Goal: Information Seeking & Learning: Check status

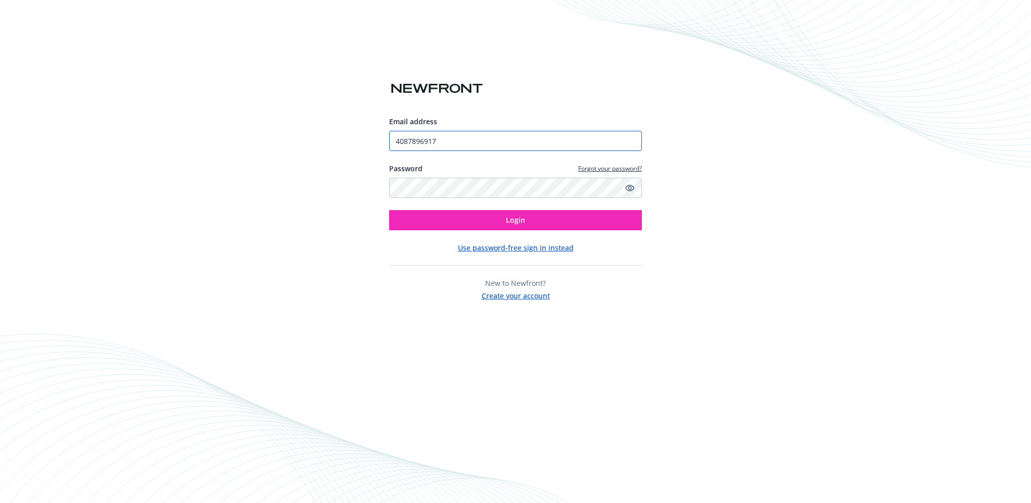
click at [479, 131] on input "4087896917" at bounding box center [515, 141] width 253 height 20
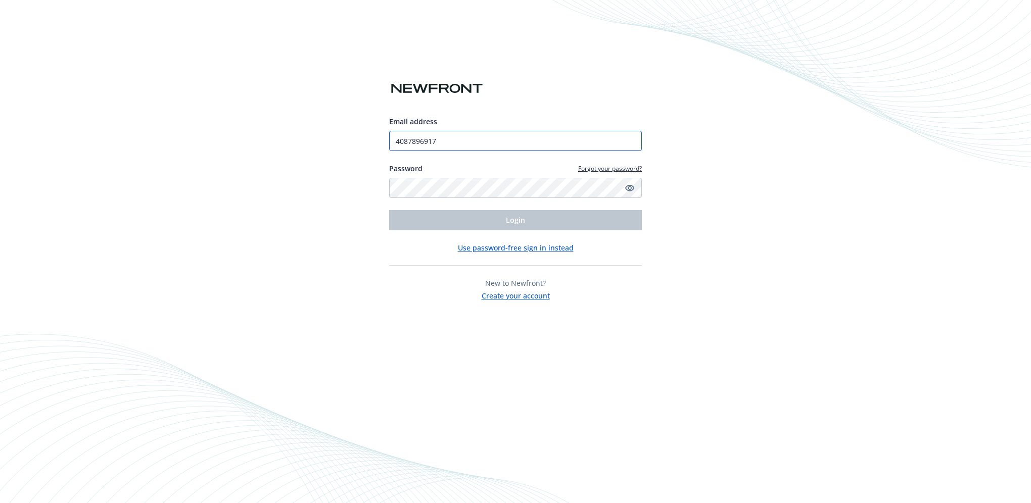
drag, startPoint x: 479, startPoint y: 131, endPoint x: 134, endPoint y: 122, distance: 344.8
click at [134, 122] on div "Email address 4087896917 Password Forgot your password? Login Use password-free…" at bounding box center [515, 251] width 1031 height 503
type input "[EMAIL_ADDRESS][DOMAIN_NAME]"
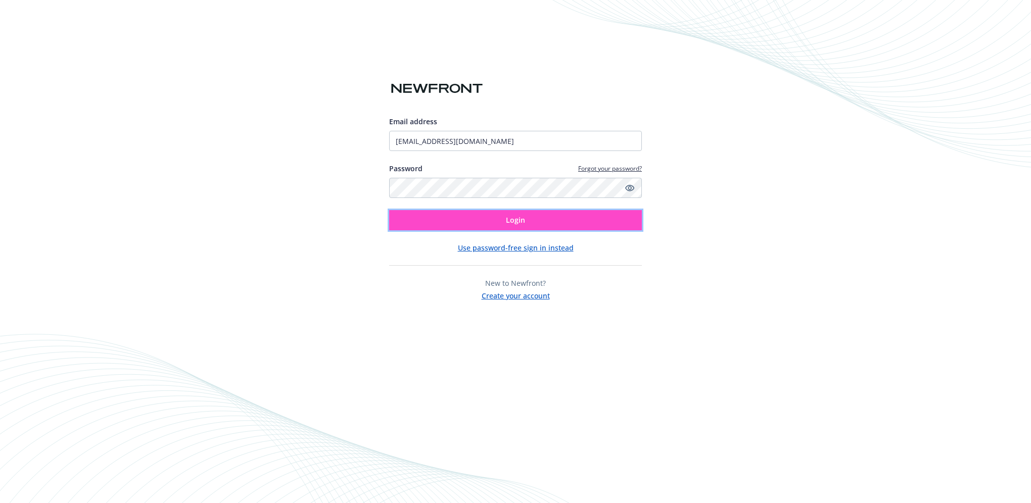
click at [554, 223] on button "Login" at bounding box center [515, 220] width 253 height 20
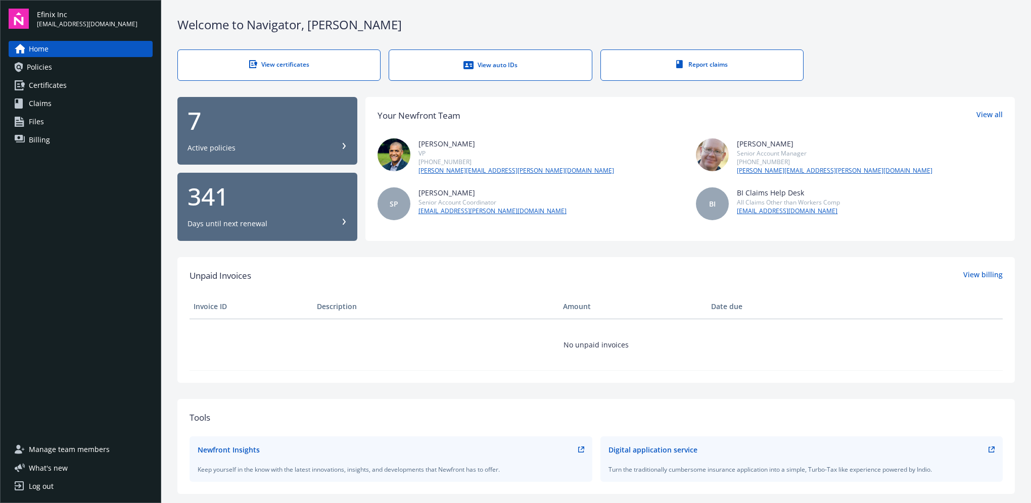
click at [35, 138] on span "Billing" at bounding box center [39, 140] width 21 height 16
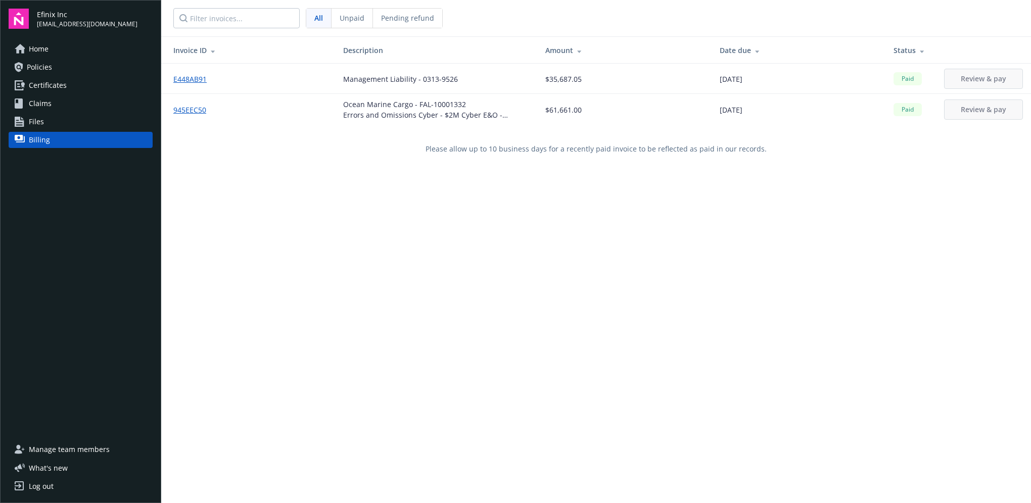
click at [29, 67] on span "Policies" at bounding box center [39, 67] width 25 height 16
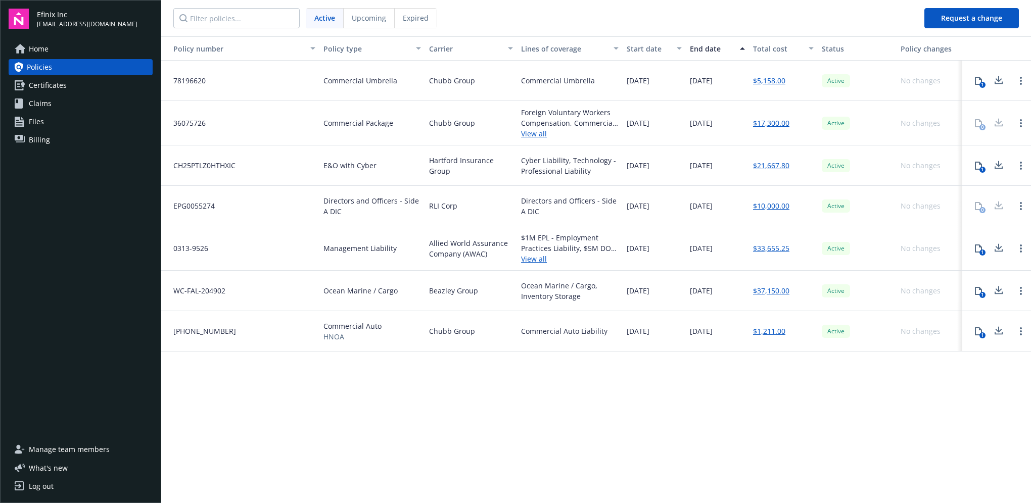
click at [982, 79] on button "1" at bounding box center [978, 81] width 20 height 20
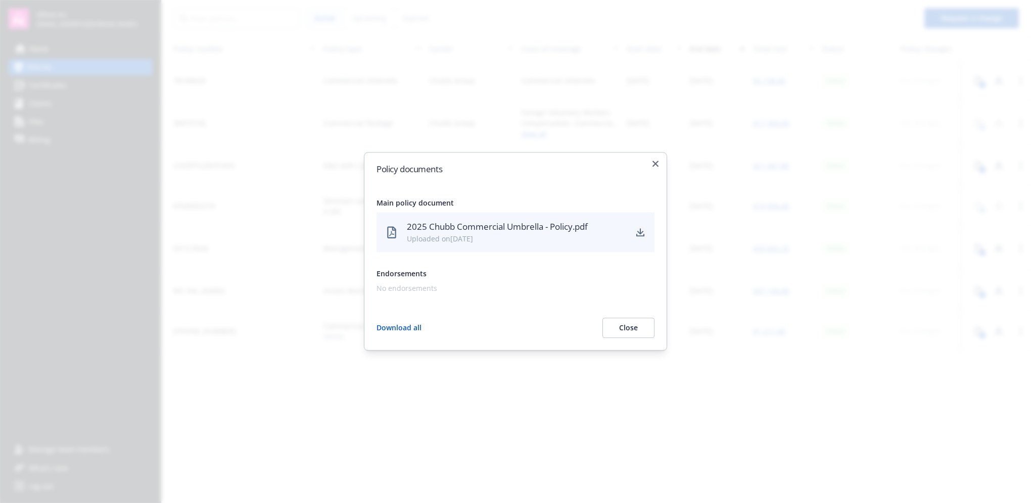
click at [638, 236] on icon "download" at bounding box center [640, 235] width 8 height 3
click at [658, 158] on div "Policy documents Main policy document 2025 Chubb Commercial Umbrella - Policy.p…" at bounding box center [515, 251] width 303 height 199
click at [657, 166] on icon "button" at bounding box center [655, 164] width 6 height 6
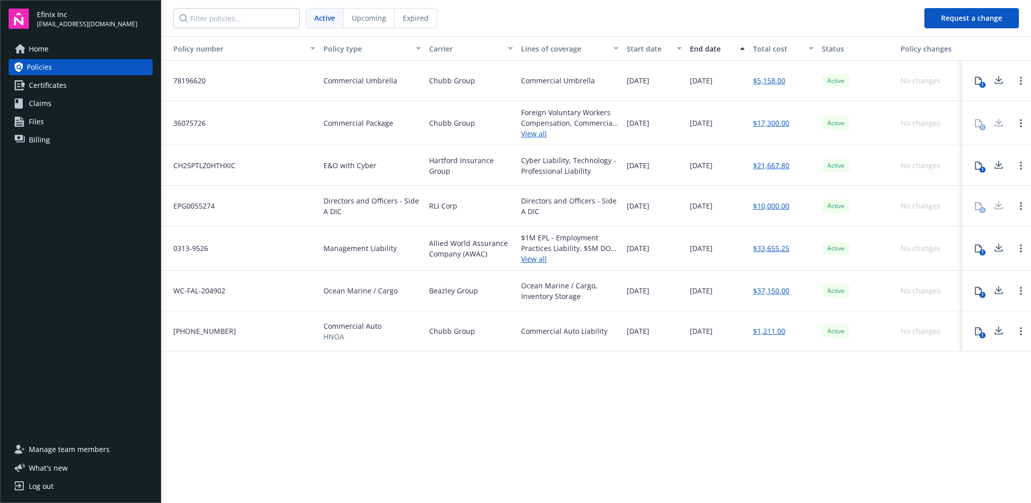
click at [990, 423] on div "Policy number Policy type Carrier Lines of coverage Start date End date Total c…" at bounding box center [596, 268] width 870 height 465
drag, startPoint x: 238, startPoint y: 334, endPoint x: 171, endPoint y: 334, distance: 67.2
click at [171, 334] on div "[PHONE_NUMBER]" at bounding box center [240, 331] width 158 height 40
drag, startPoint x: 171, startPoint y: 334, endPoint x: 179, endPoint y: 331, distance: 9.0
copy span "[PHONE_NUMBER]"
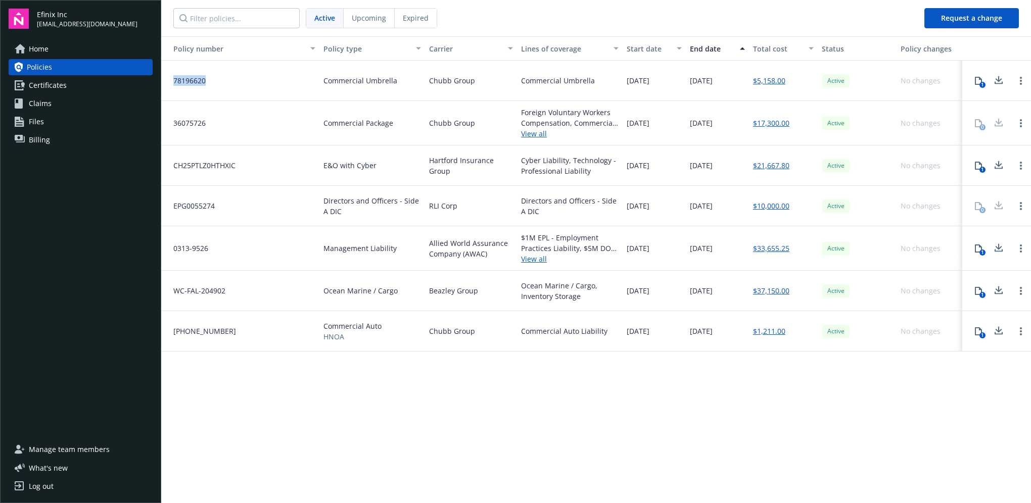
drag, startPoint x: 218, startPoint y: 80, endPoint x: 169, endPoint y: 78, distance: 49.0
click at [169, 78] on div "78196620" at bounding box center [240, 81] width 158 height 40
copy span "78196620"
drag, startPoint x: 208, startPoint y: 123, endPoint x: 172, endPoint y: 124, distance: 36.4
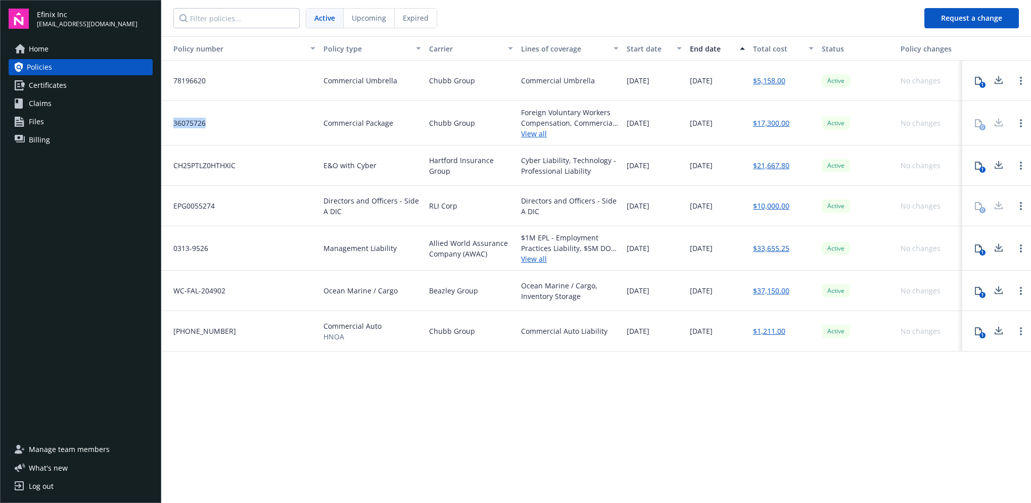
click at [172, 124] on div "36075726" at bounding box center [240, 123] width 158 height 44
copy span "36075726"
drag, startPoint x: 683, startPoint y: 469, endPoint x: 653, endPoint y: 461, distance: 30.4
click at [683, 469] on div "Policy number Policy type Carrier Lines of coverage Start date End date Total c…" at bounding box center [596, 268] width 870 height 465
drag, startPoint x: 232, startPoint y: 335, endPoint x: 173, endPoint y: 335, distance: 59.1
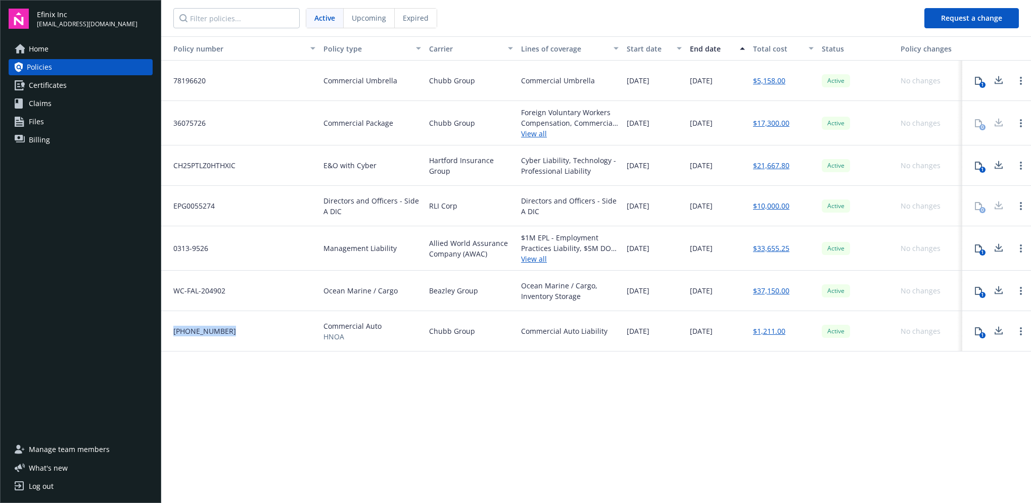
click at [173, 335] on div "[PHONE_NUMBER]" at bounding box center [240, 331] width 158 height 40
drag, startPoint x: 173, startPoint y: 335, endPoint x: 179, endPoint y: 334, distance: 6.3
copy span "[PHONE_NUMBER]"
click at [532, 258] on link "View all" at bounding box center [570, 259] width 98 height 11
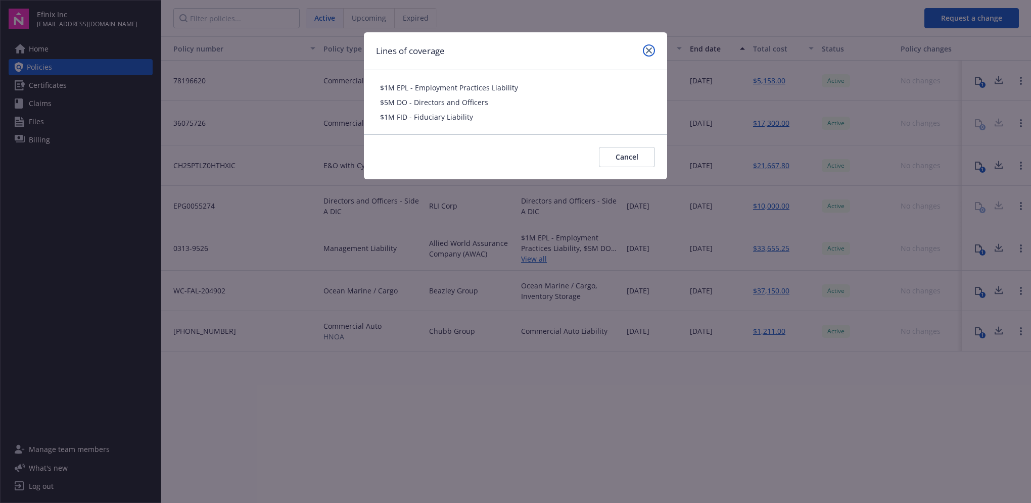
click at [650, 46] on link "close" at bounding box center [649, 50] width 12 height 12
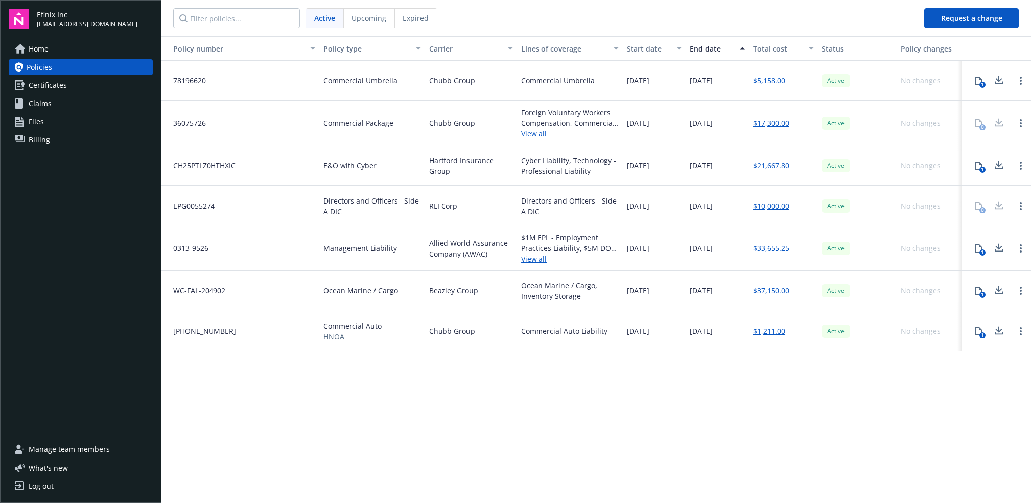
click at [779, 248] on link "$33,655.25" at bounding box center [771, 248] width 36 height 11
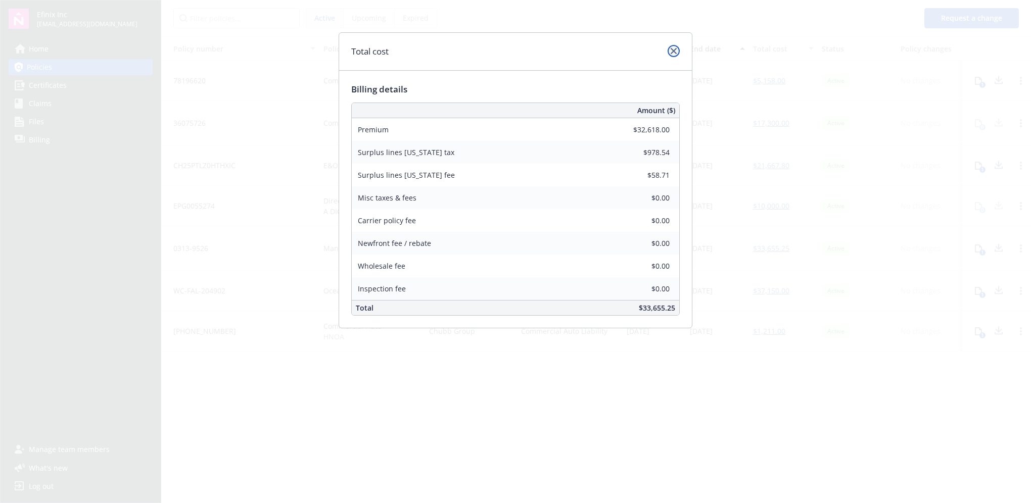
click at [675, 50] on icon "close" at bounding box center [674, 51] width 6 height 6
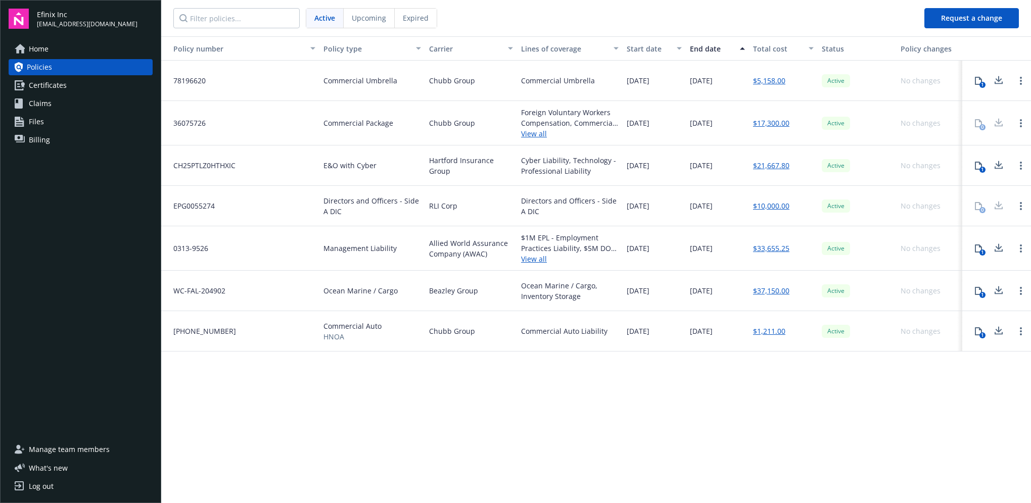
click at [446, 441] on div "Policy number Policy type Carrier Lines of coverage Start date End date Total c…" at bounding box center [596, 268] width 870 height 465
click at [771, 333] on link "$1,211.00" at bounding box center [769, 331] width 32 height 11
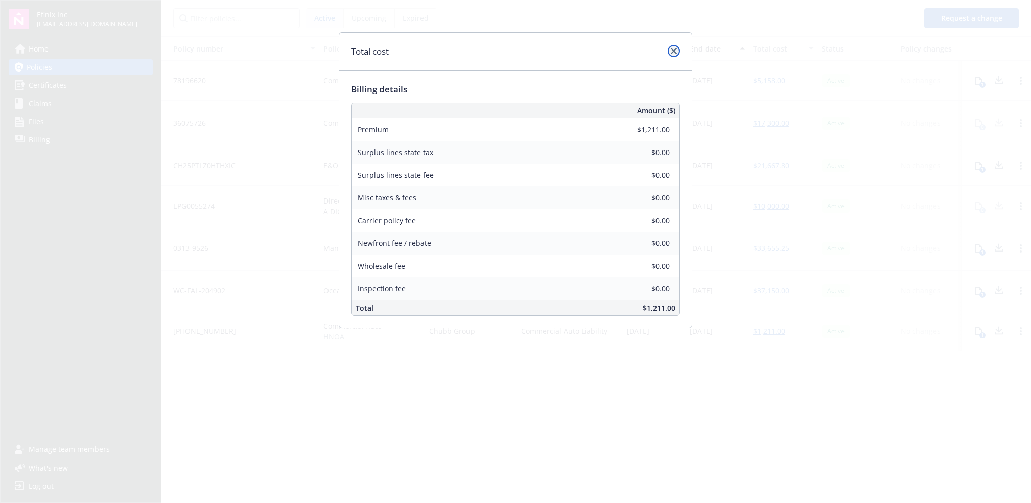
click at [673, 49] on icon "close" at bounding box center [674, 51] width 6 height 6
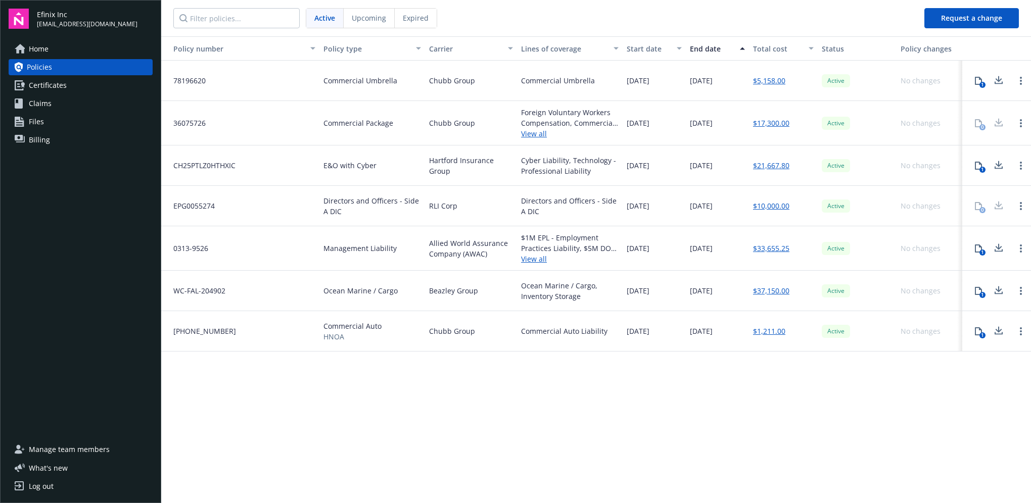
click at [980, 332] on icon at bounding box center [978, 331] width 8 height 8
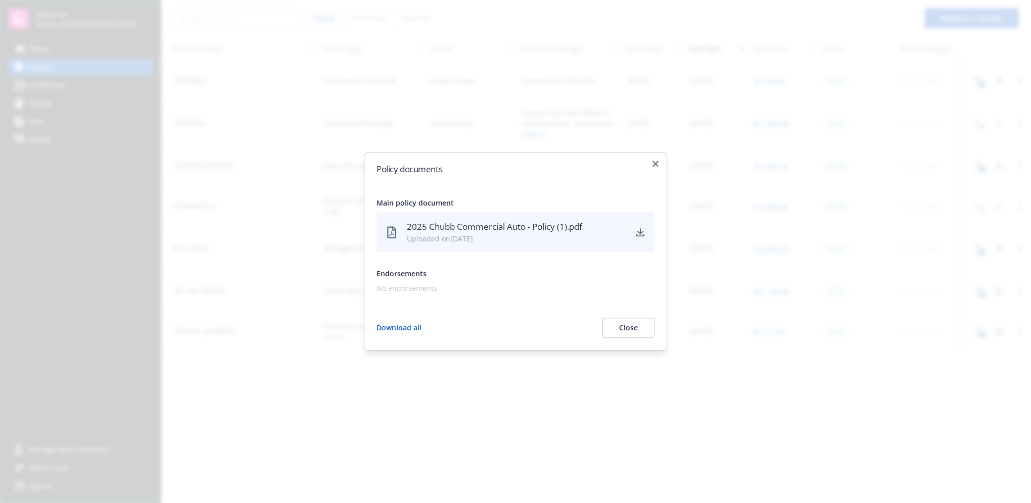
click at [638, 232] on icon "download" at bounding box center [640, 232] width 8 height 8
click at [631, 328] on button "Close" at bounding box center [628, 328] width 52 height 20
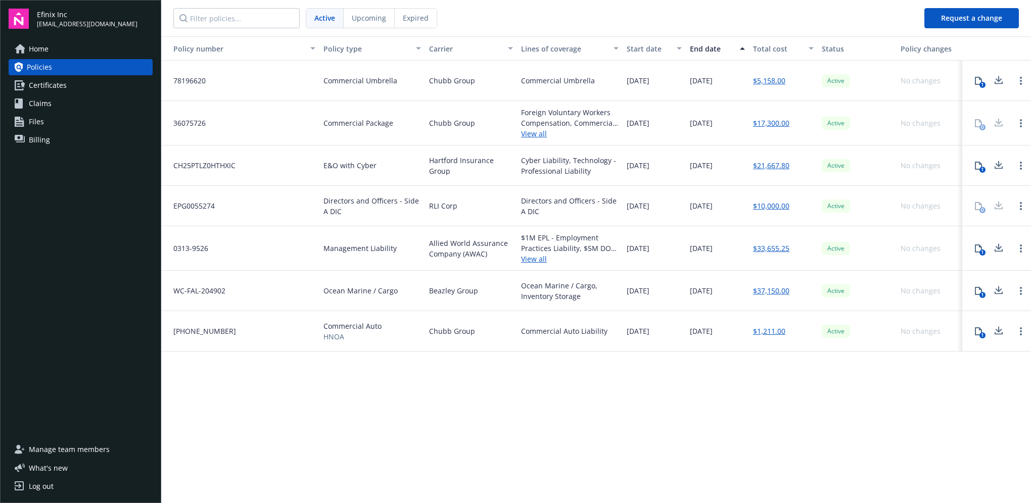
click at [976, 126] on div "0" at bounding box center [978, 123] width 20 height 20
click at [1024, 121] on link "Open options" at bounding box center [1021, 123] width 12 height 12
click at [532, 133] on link "View all" at bounding box center [570, 133] width 98 height 11
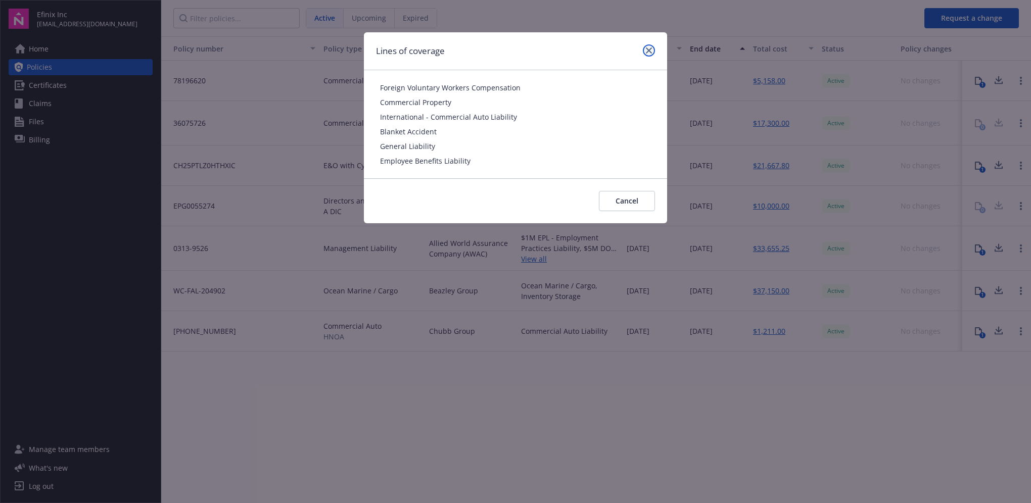
click at [652, 52] on link "close" at bounding box center [649, 50] width 12 height 12
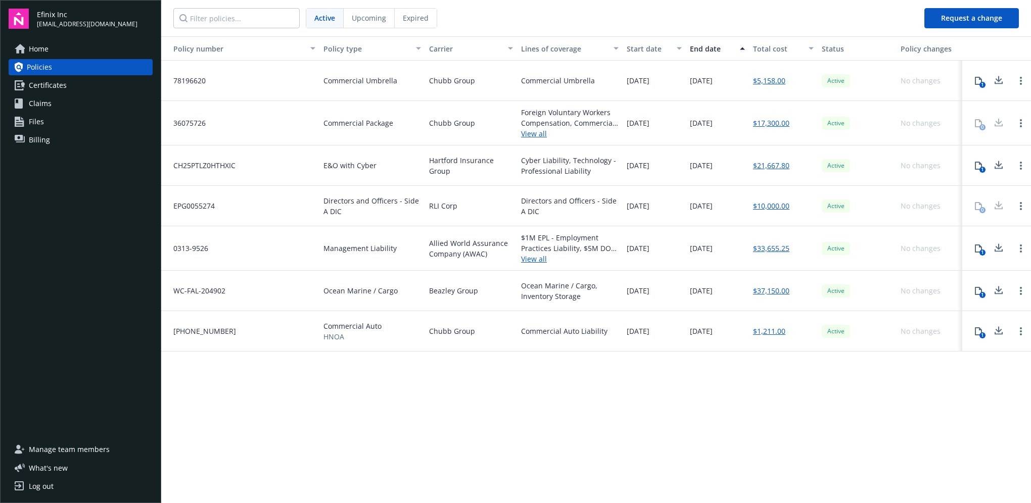
click at [780, 122] on link "$17,300.00" at bounding box center [771, 123] width 36 height 11
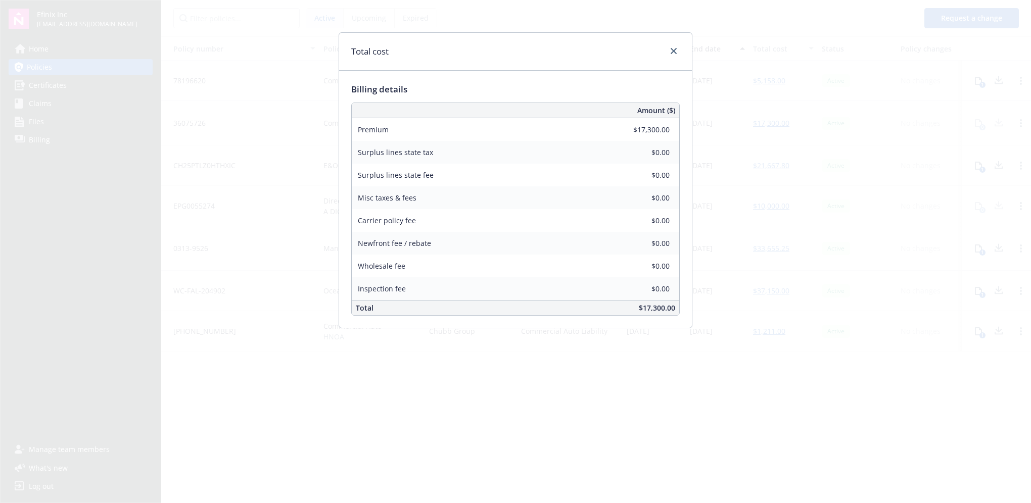
click at [827, 168] on div "Total cost Billing details Amount ($) Premium $17,300.00 Surplus lines state ta…" at bounding box center [515, 251] width 1031 height 503
click at [911, 123] on div "Total cost Billing details Amount ($) Premium $17,300.00 Surplus lines state ta…" at bounding box center [515, 251] width 1031 height 503
click at [669, 53] on link "close" at bounding box center [674, 51] width 12 height 12
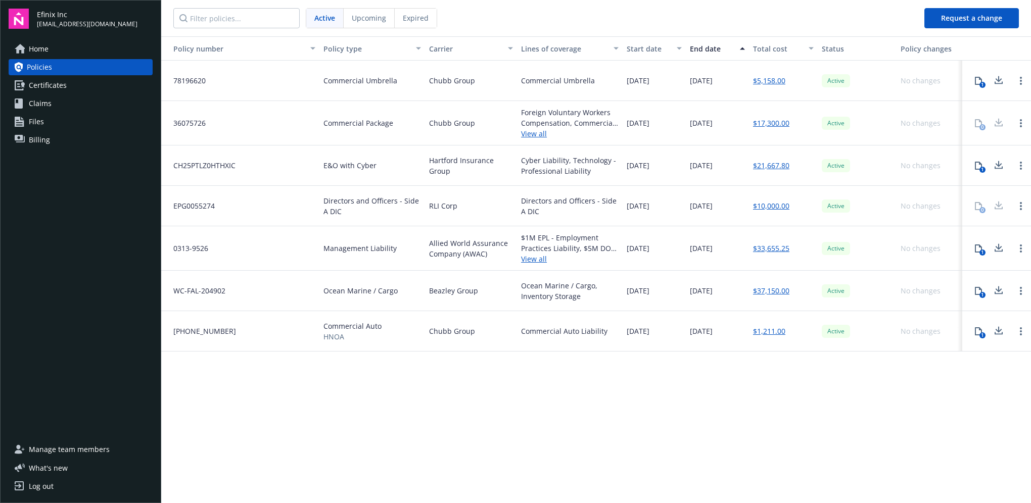
click at [976, 167] on icon at bounding box center [978, 166] width 8 height 8
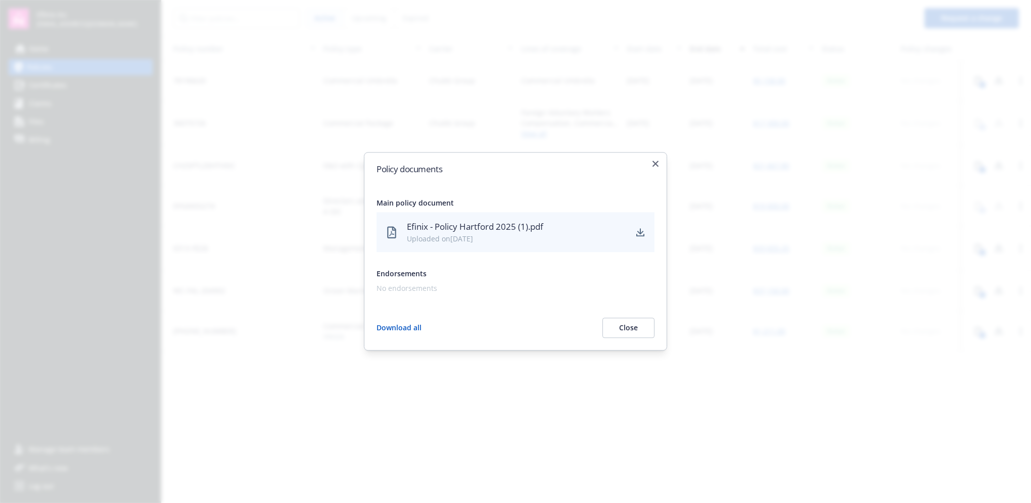
drag, startPoint x: 631, startPoint y: 330, endPoint x: 608, endPoint y: 259, distance: 74.3
click at [640, 411] on body "Efinix Inc [EMAIL_ADDRESS][DOMAIN_NAME] Home Policies Certificates Claims Files…" at bounding box center [515, 251] width 1031 height 503
click at [659, 329] on div "Policy documents Main policy document Efinix - Policy Hartford 2025 (1).pdf Upl…" at bounding box center [515, 251] width 303 height 199
click at [640, 332] on button "Close" at bounding box center [628, 328] width 52 height 20
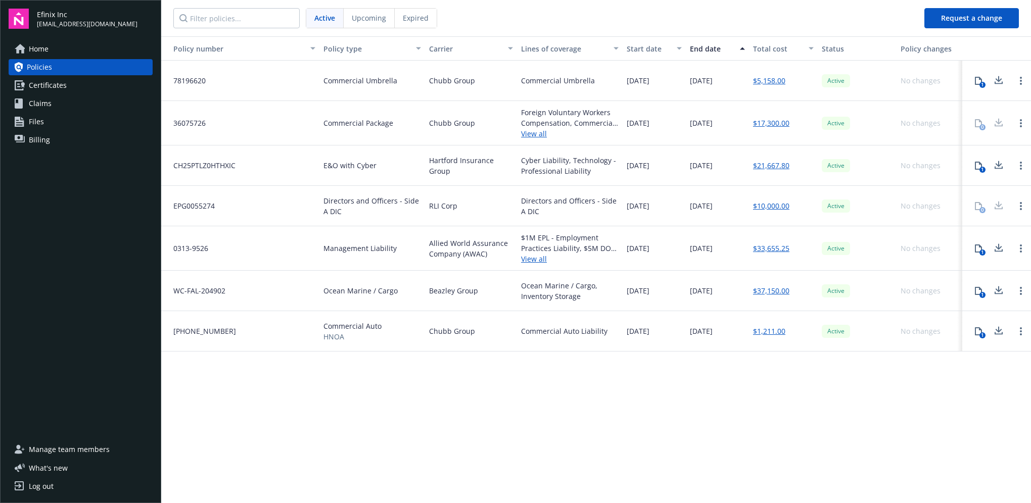
click at [770, 164] on link "$21,667.80" at bounding box center [771, 165] width 36 height 11
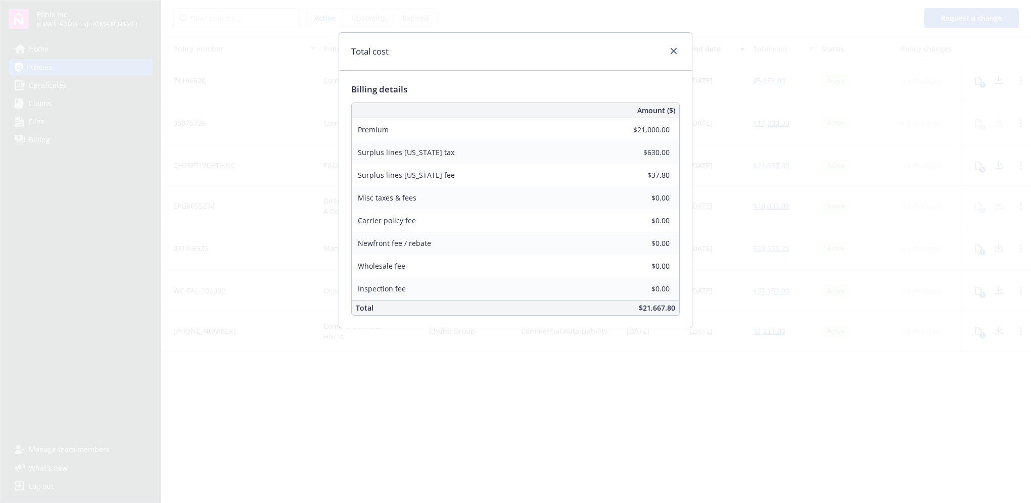
click at [683, 55] on div "Total cost" at bounding box center [515, 52] width 353 height 38
click at [680, 51] on div "Total cost" at bounding box center [515, 52] width 353 height 38
click at [671, 51] on icon "close" at bounding box center [674, 51] width 6 height 6
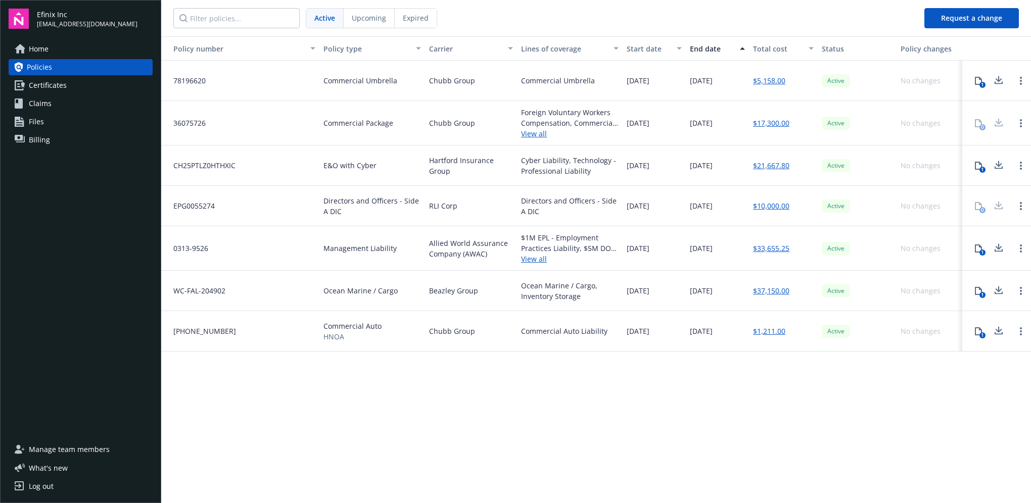
click at [766, 162] on link "$21,667.80" at bounding box center [771, 165] width 36 height 11
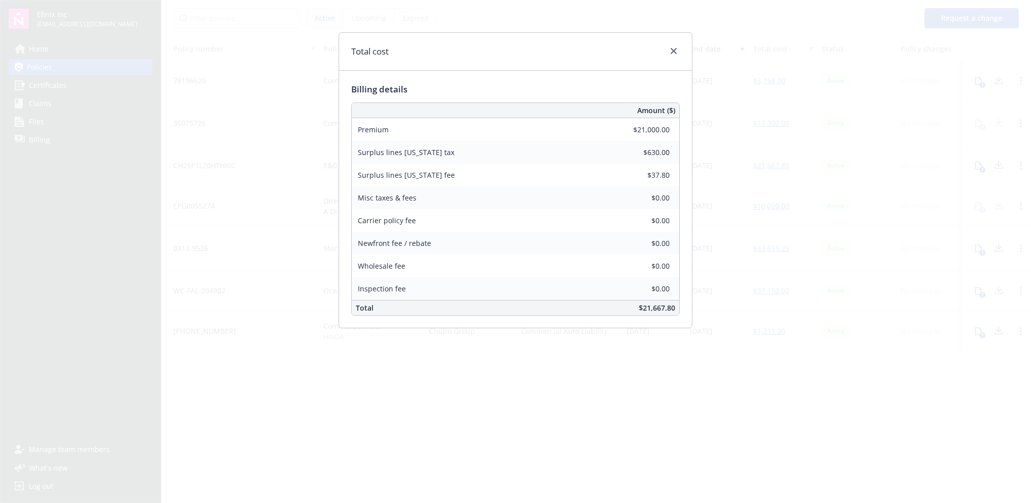
click at [680, 52] on div "Total cost" at bounding box center [515, 52] width 353 height 38
click at [669, 50] on link "close" at bounding box center [674, 51] width 12 height 12
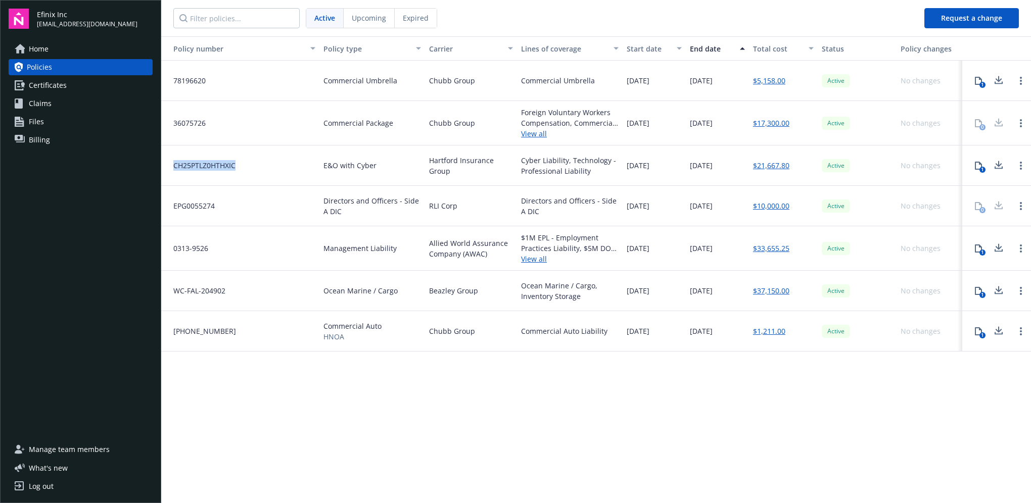
drag, startPoint x: 245, startPoint y: 166, endPoint x: 172, endPoint y: 163, distance: 72.8
click at [172, 163] on div "CH25PTLZ0HTHXIC" at bounding box center [240, 166] width 158 height 40
copy span "CH25PTLZ0HTHXIC"
click at [213, 235] on div "0313-9526" at bounding box center [240, 248] width 158 height 44
drag, startPoint x: 174, startPoint y: 293, endPoint x: 225, endPoint y: 294, distance: 51.6
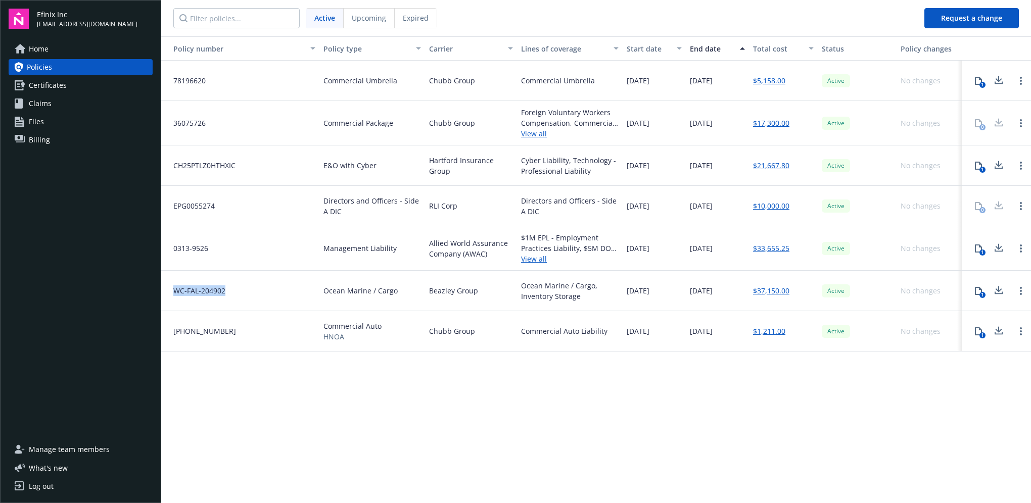
click at [225, 294] on div "WC-FAL-204902" at bounding box center [240, 291] width 158 height 40
drag, startPoint x: 225, startPoint y: 294, endPoint x: 216, endPoint y: 295, distance: 9.1
copy span "WC-FAL-204902"
click at [437, 414] on div "Policy number Policy type Carrier Lines of coverage Start date End date Total c…" at bounding box center [596, 268] width 870 height 465
click at [998, 287] on icon at bounding box center [999, 289] width 7 height 6
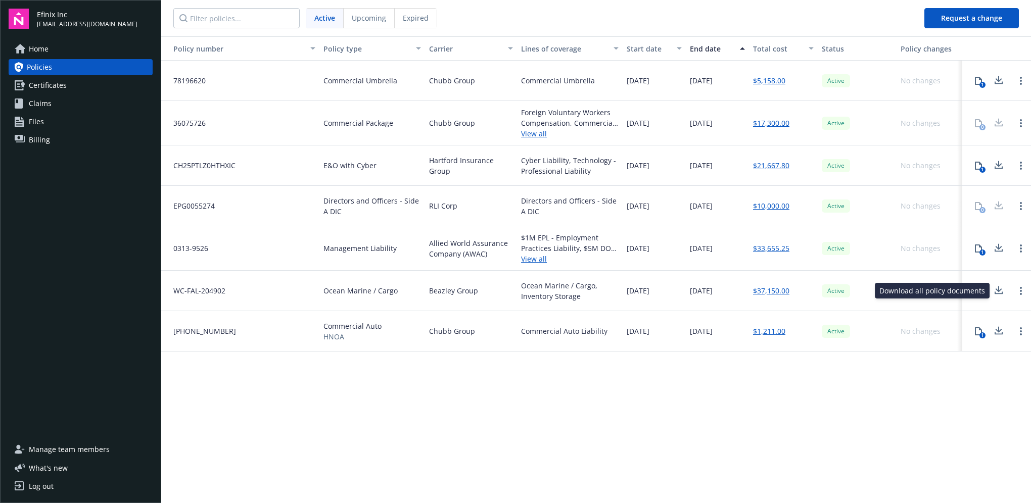
click at [766, 289] on link "$37,150.00" at bounding box center [771, 291] width 36 height 11
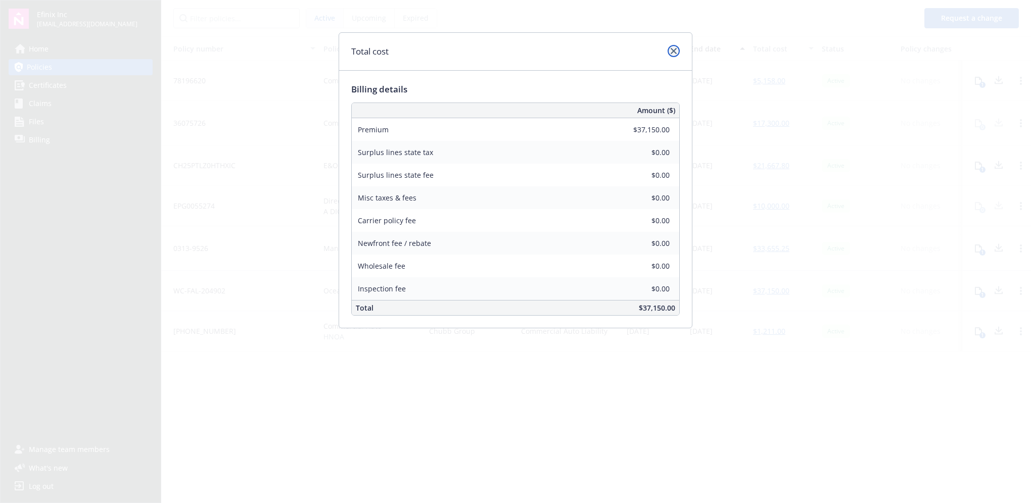
click at [674, 50] on icon "close" at bounding box center [674, 51] width 6 height 6
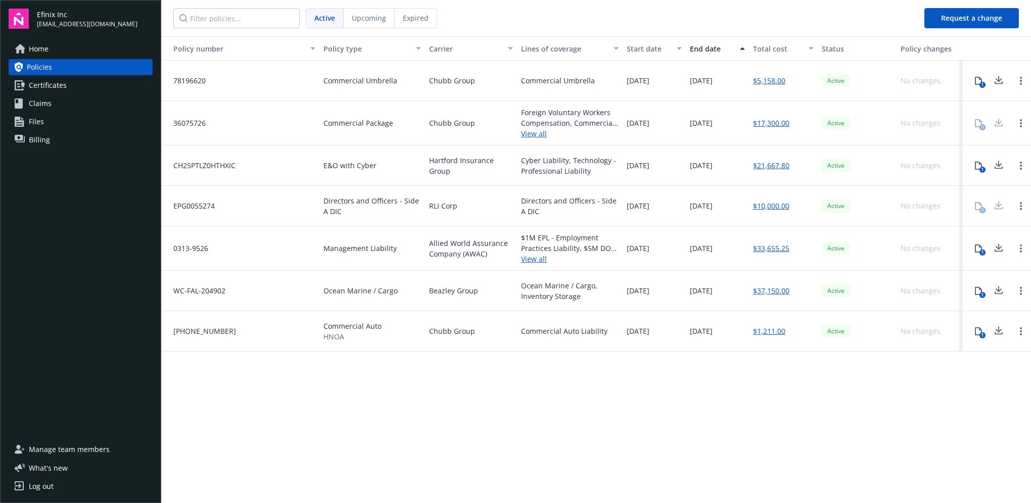
click at [771, 246] on link "$33,655.25" at bounding box center [771, 248] width 36 height 11
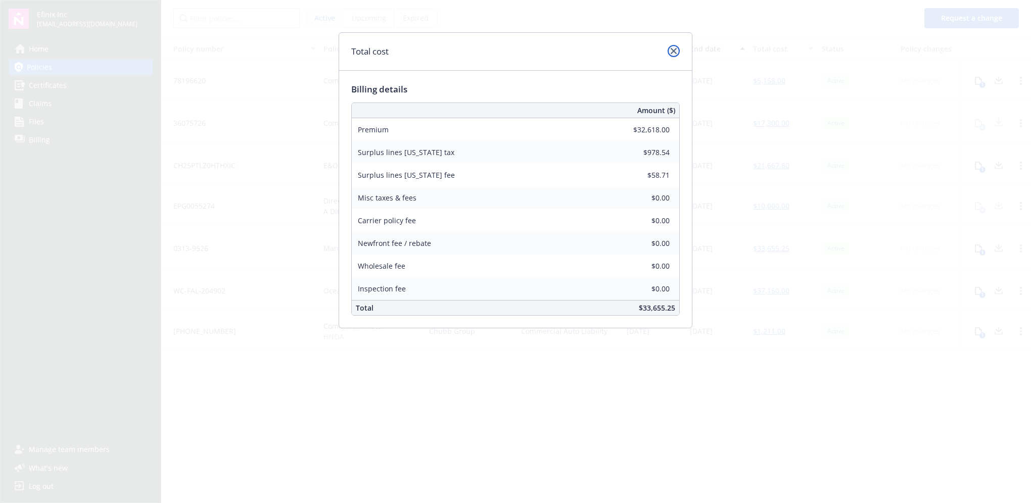
click at [670, 55] on link "close" at bounding box center [674, 51] width 12 height 12
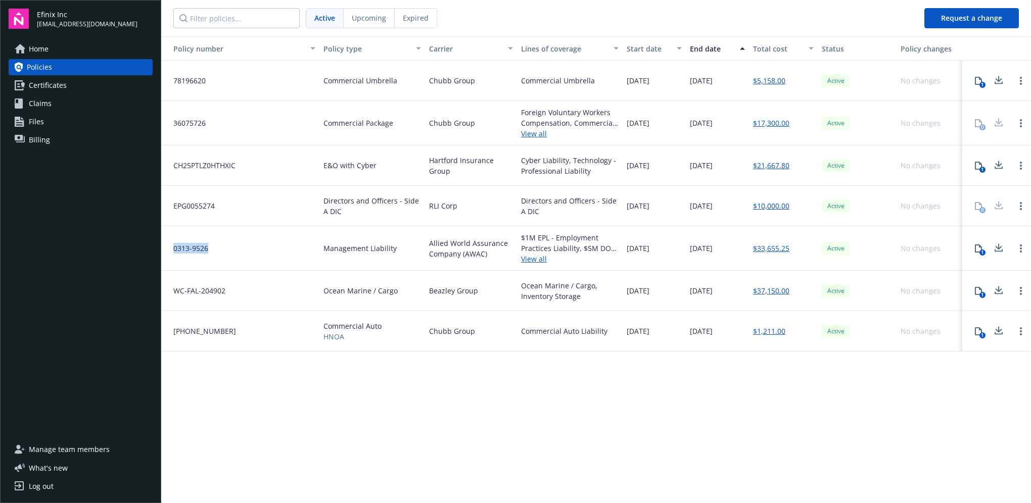
drag, startPoint x: 226, startPoint y: 245, endPoint x: 171, endPoint y: 246, distance: 55.1
click at [171, 246] on div "0313-9526" at bounding box center [240, 248] width 158 height 44
drag, startPoint x: 171, startPoint y: 246, endPoint x: 186, endPoint y: 247, distance: 15.7
copy span "0313-9526"
click at [227, 251] on div "0313-9526" at bounding box center [240, 248] width 158 height 44
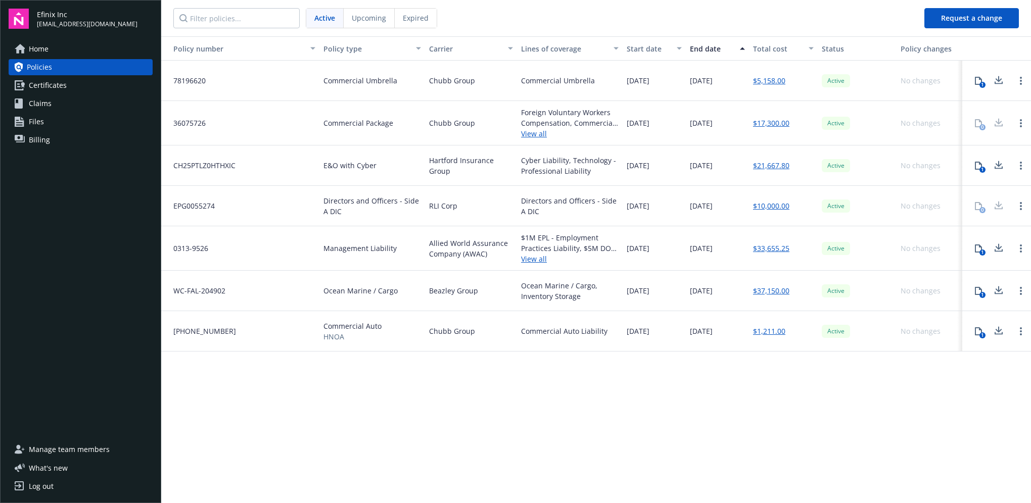
click at [979, 246] on icon at bounding box center [978, 249] width 7 height 8
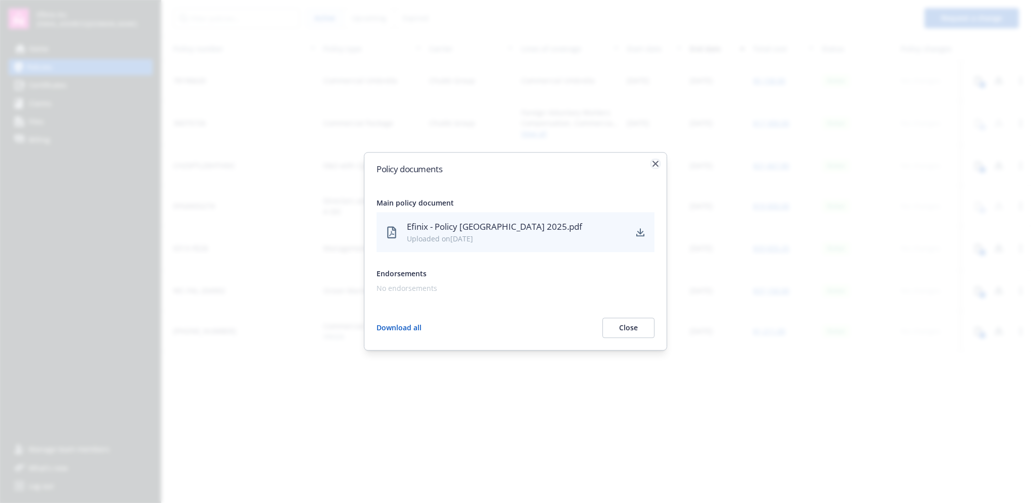
click at [656, 165] on icon "button" at bounding box center [655, 164] width 6 height 6
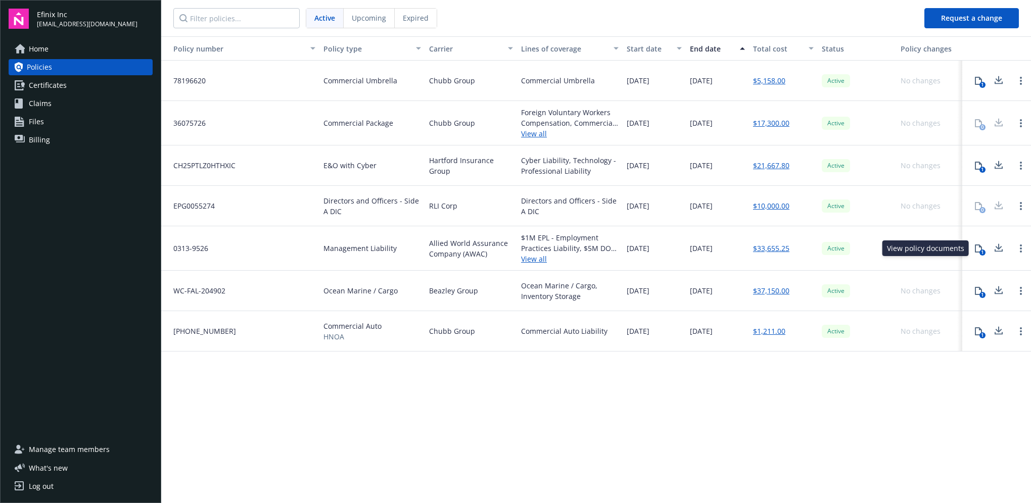
click at [981, 250] on div "1" at bounding box center [982, 253] width 6 height 6
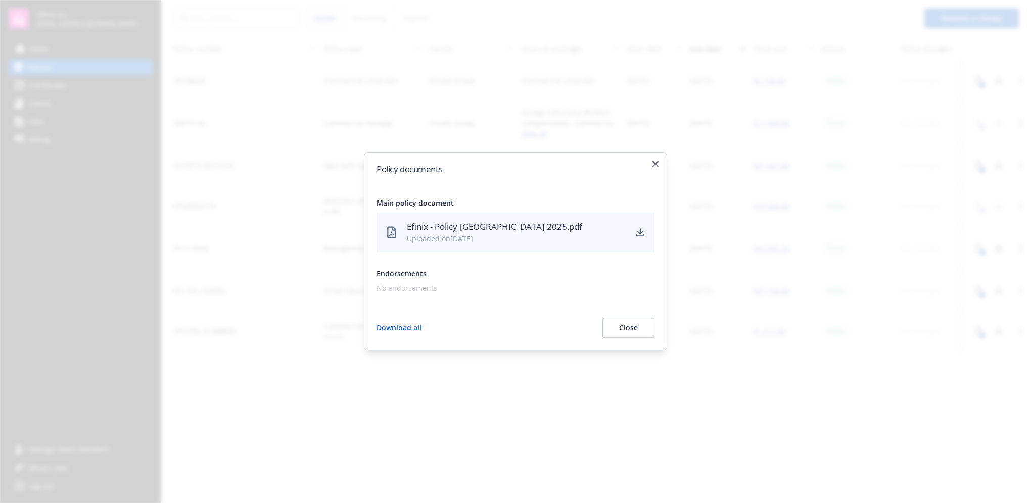
click at [642, 231] on icon "download" at bounding box center [640, 231] width 7 height 6
click at [657, 162] on icon "button" at bounding box center [655, 164] width 6 height 6
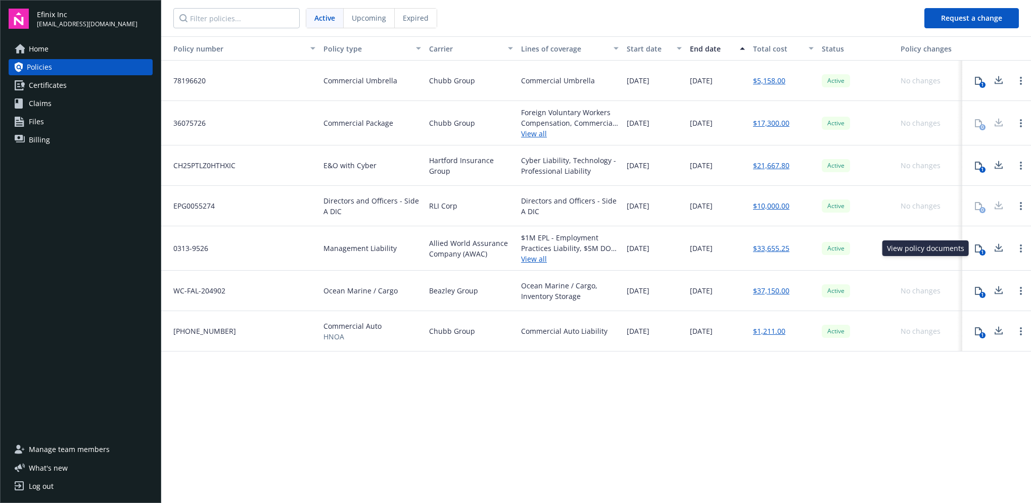
click at [978, 250] on icon at bounding box center [978, 249] width 8 height 8
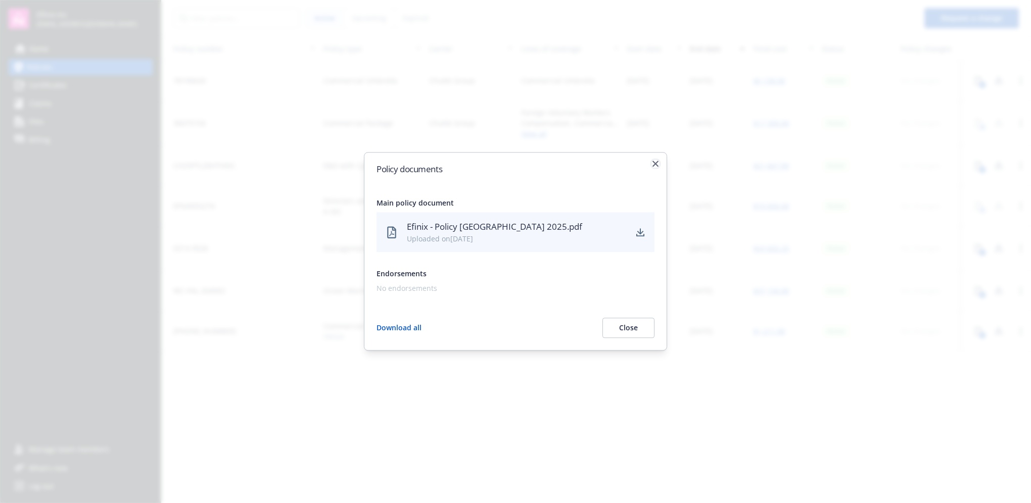
click at [653, 163] on icon "button" at bounding box center [655, 164] width 6 height 6
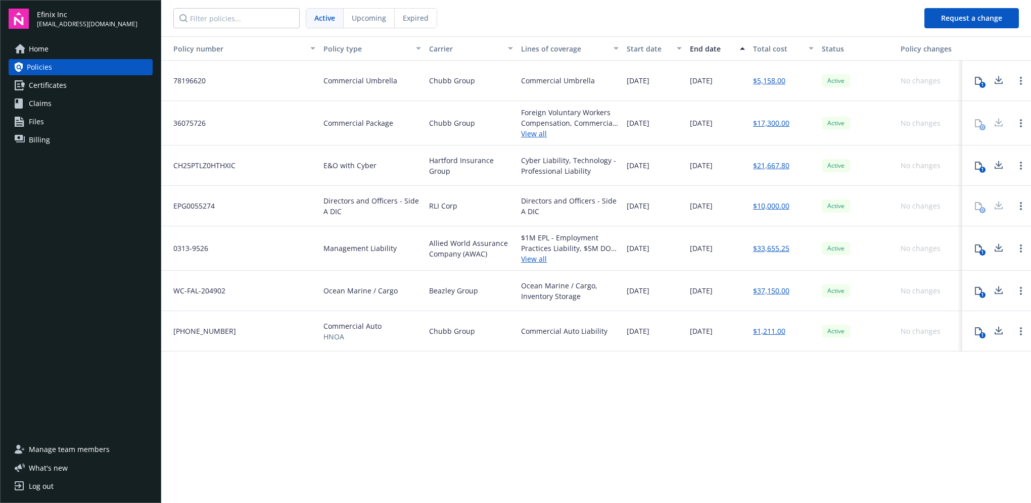
click at [979, 165] on icon at bounding box center [978, 166] width 8 height 8
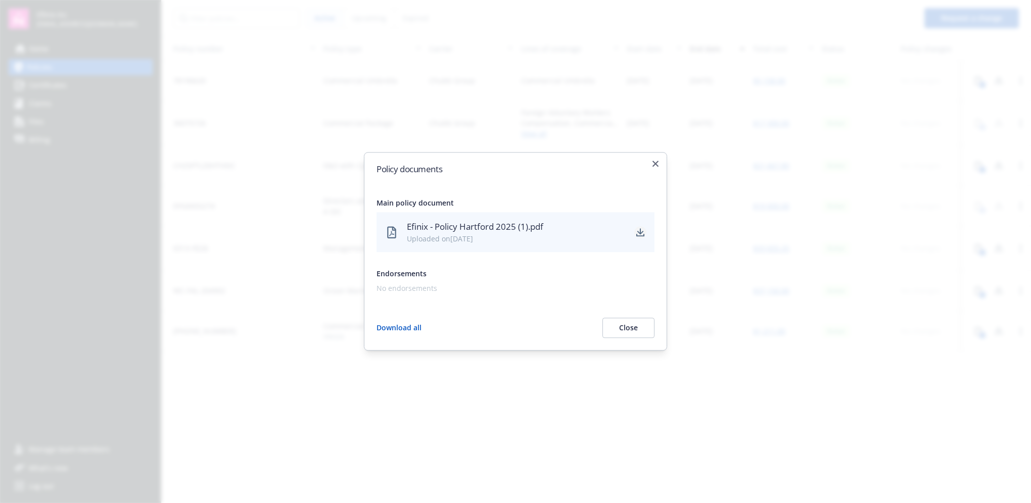
click at [639, 232] on icon "download" at bounding box center [640, 231] width 7 height 6
click at [654, 163] on icon "button" at bounding box center [655, 164] width 6 height 6
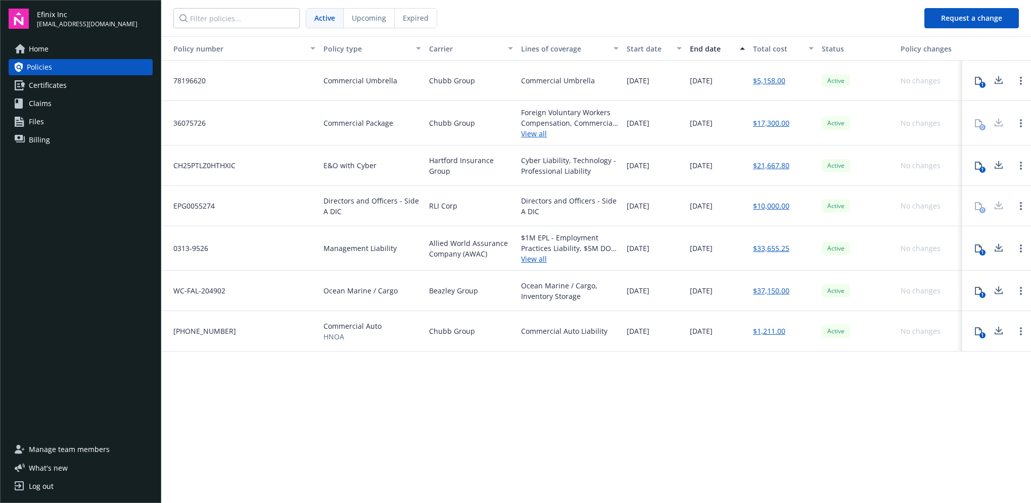
click at [764, 250] on link "$33,655.25" at bounding box center [771, 248] width 36 height 11
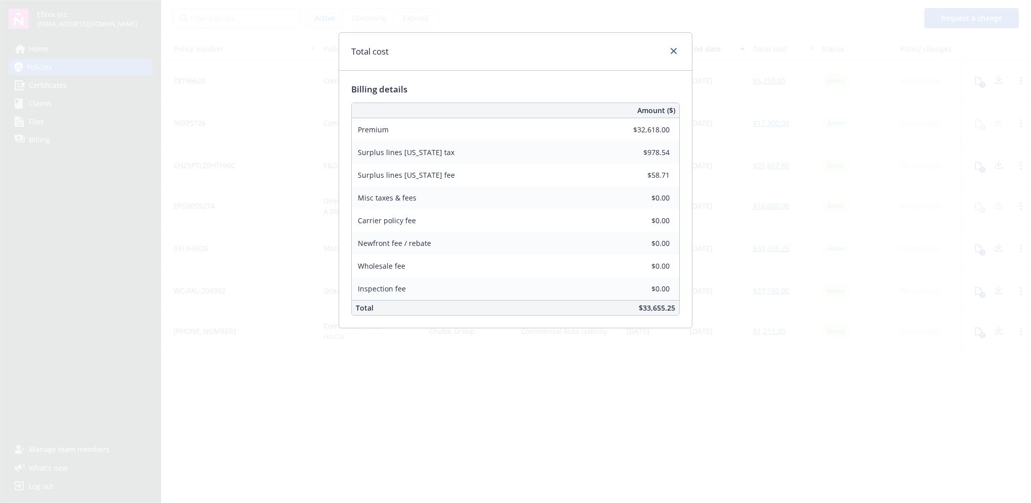
click at [263, 128] on div "Total cost Billing details Amount ($) Premium $32,618.00 Surplus lines [US_STAT…" at bounding box center [515, 251] width 1031 height 503
click at [674, 55] on link "close" at bounding box center [674, 51] width 12 height 12
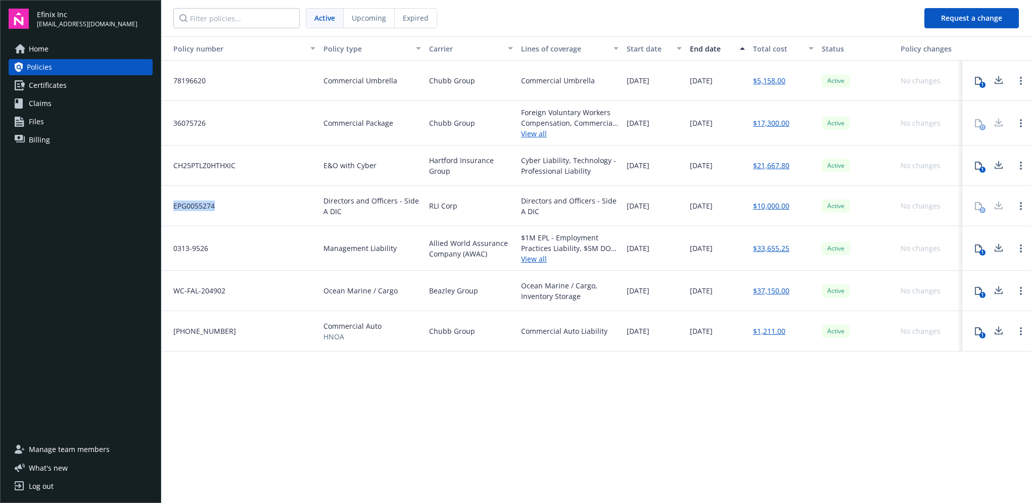
drag, startPoint x: 215, startPoint y: 207, endPoint x: 170, endPoint y: 210, distance: 44.6
click at [170, 210] on div "EPG0055274" at bounding box center [240, 206] width 158 height 40
drag, startPoint x: 170, startPoint y: 210, endPoint x: 188, endPoint y: 207, distance: 17.5
copy span "EPG0055274"
click at [760, 206] on link "$10,000.00" at bounding box center [771, 206] width 36 height 11
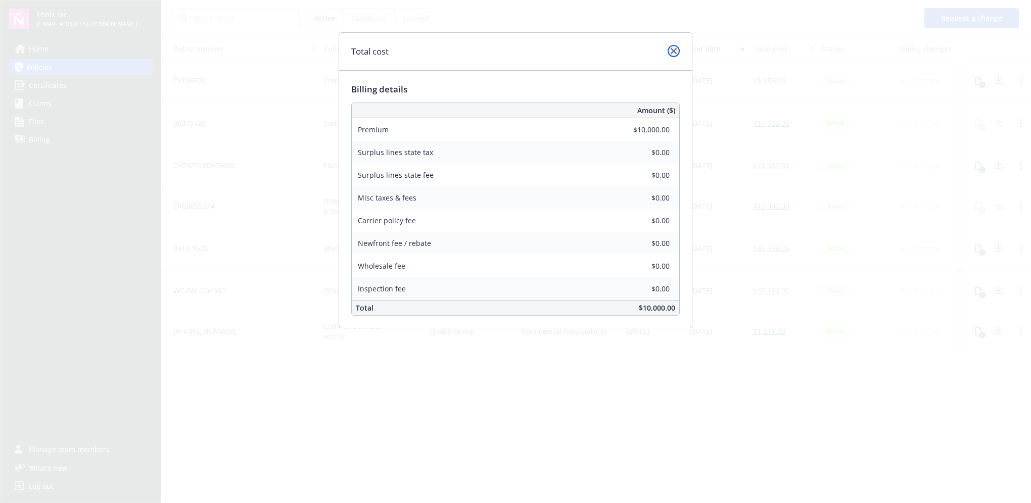
click at [677, 50] on link "close" at bounding box center [674, 51] width 12 height 12
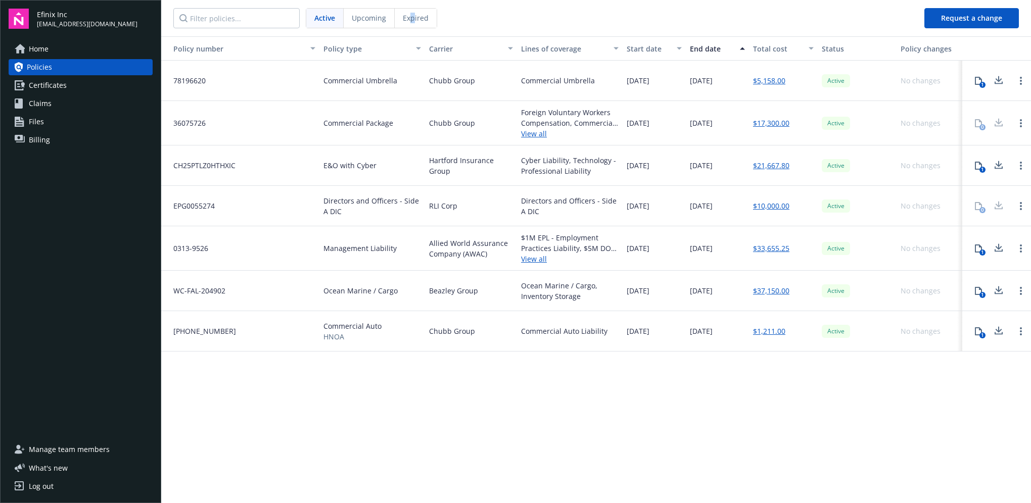
click at [412, 17] on span "Expired" at bounding box center [416, 18] width 26 height 11
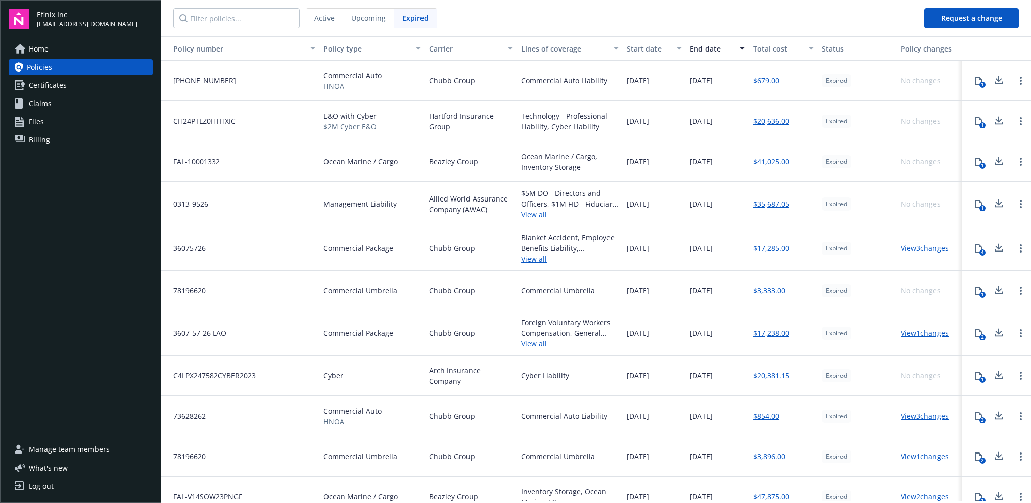
click at [911, 249] on link "View 3 changes" at bounding box center [925, 249] width 48 height 10
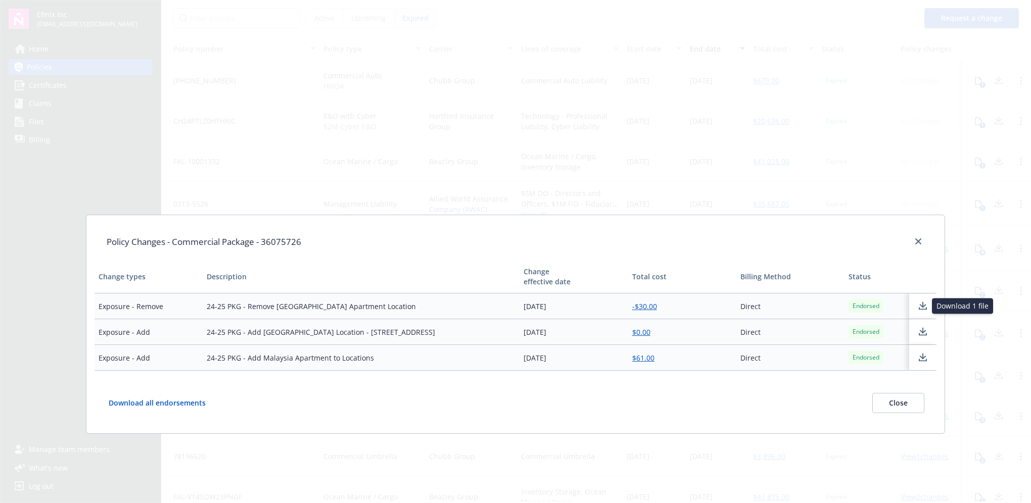
click at [921, 305] on icon at bounding box center [923, 306] width 12 height 13
click at [917, 356] on icon at bounding box center [923, 358] width 12 height 13
click at [677, 46] on div "Policy Changes - Commercial Package - 36075726 Change types Description Change …" at bounding box center [515, 251] width 1031 height 503
click at [920, 239] on icon "close" at bounding box center [918, 242] width 6 height 6
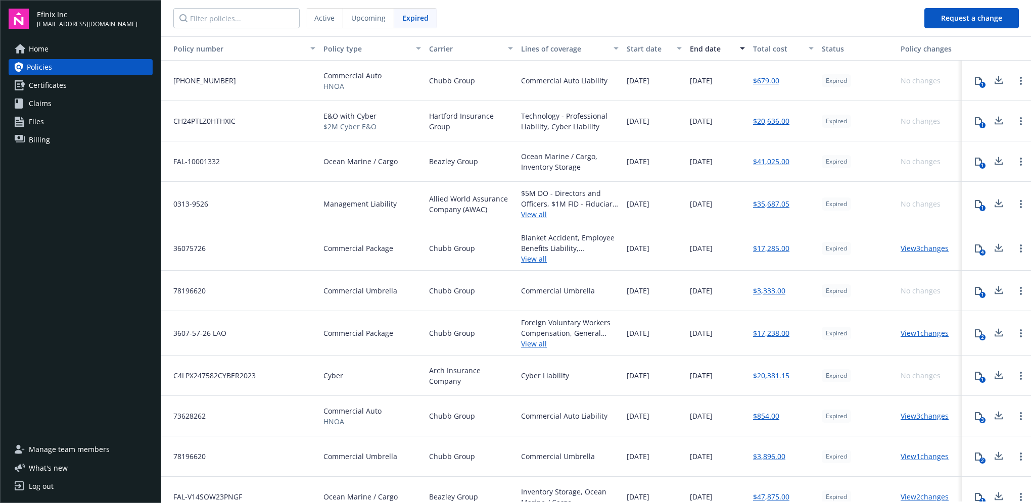
click at [330, 19] on span "Active" at bounding box center [324, 18] width 20 height 11
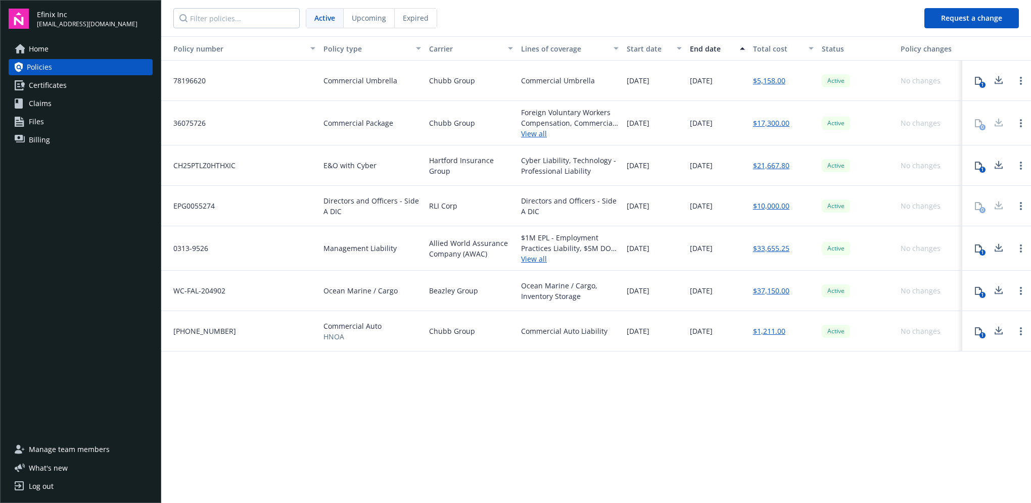
click at [366, 12] on div "Upcoming" at bounding box center [369, 18] width 51 height 19
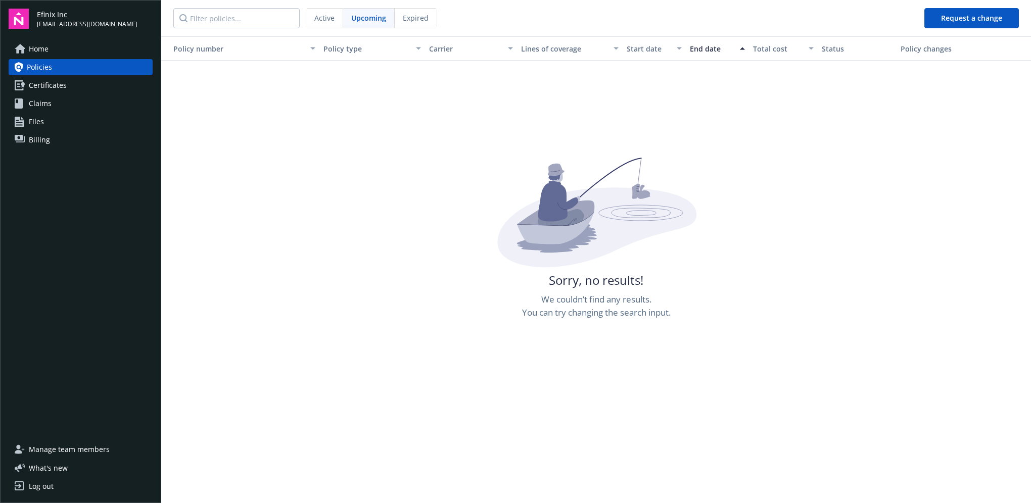
click at [333, 16] on span "Active" at bounding box center [324, 18] width 20 height 11
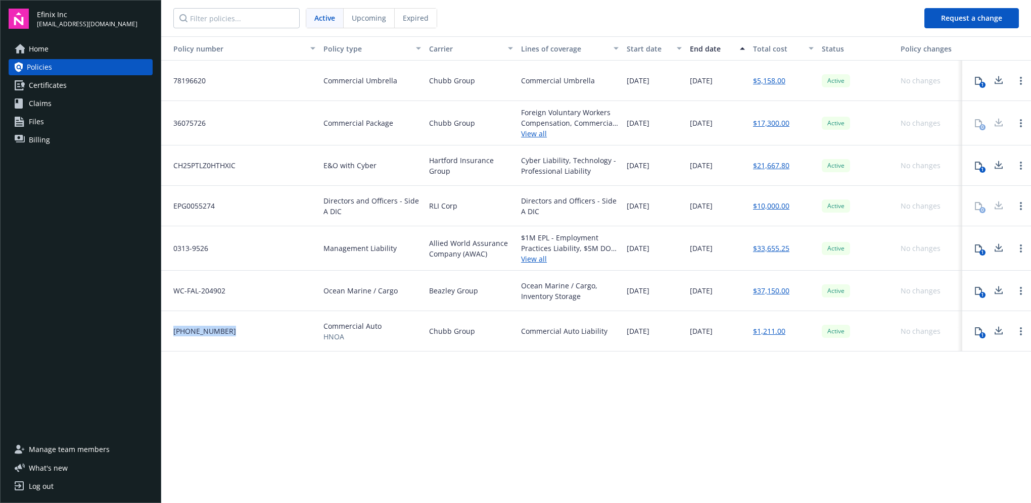
drag, startPoint x: 231, startPoint y: 336, endPoint x: 171, endPoint y: 332, distance: 59.7
click at [171, 332] on div "[PHONE_NUMBER]" at bounding box center [240, 331] width 158 height 40
drag, startPoint x: 171, startPoint y: 332, endPoint x: 186, endPoint y: 332, distance: 14.7
copy span "[PHONE_NUMBER]"
click at [548, 466] on div "Policy number Policy type Carrier Lines of coverage Start date End date Total c…" at bounding box center [596, 268] width 870 height 465
